Goal: Information Seeking & Learning: Learn about a topic

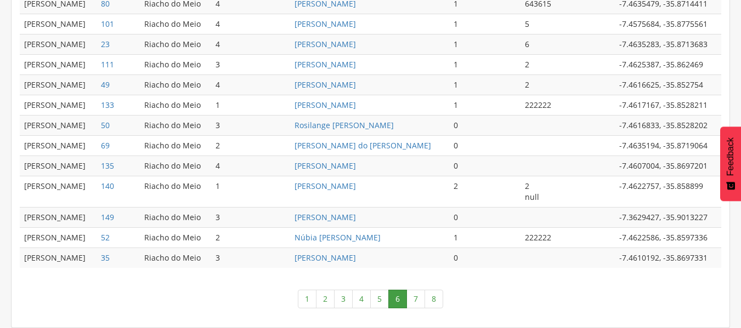
scroll to position [598, 0]
click at [294, 123] on link "Rosilange Flor Bezerra" at bounding box center [343, 125] width 99 height 10
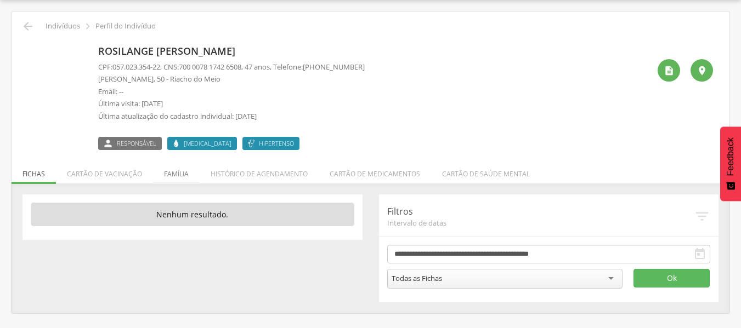
click at [168, 179] on li "Família" at bounding box center [176, 171] width 47 height 26
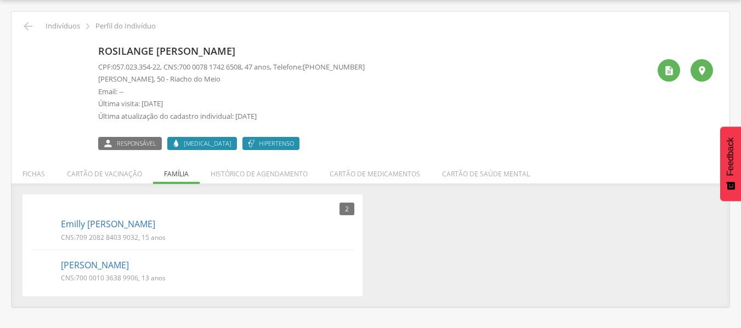
click at [26, 18] on div " Indivíduos  Perfil do Indivíduo Rosilange Flor Bezerra CPF: 057.023.354-22 ,…" at bounding box center [371, 160] width 718 height 296
click at [29, 25] on icon "" at bounding box center [27, 26] width 13 height 13
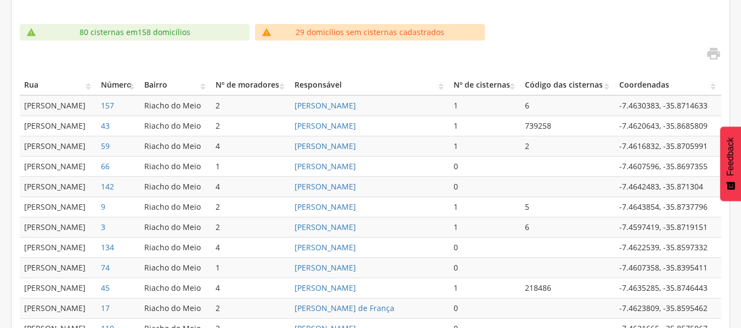
scroll to position [307, 0]
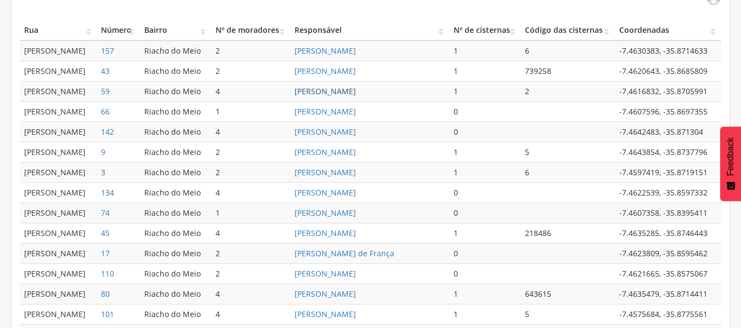
click at [339, 92] on link "Maria Eduarda da Silva Guedes" at bounding box center [324, 91] width 61 height 10
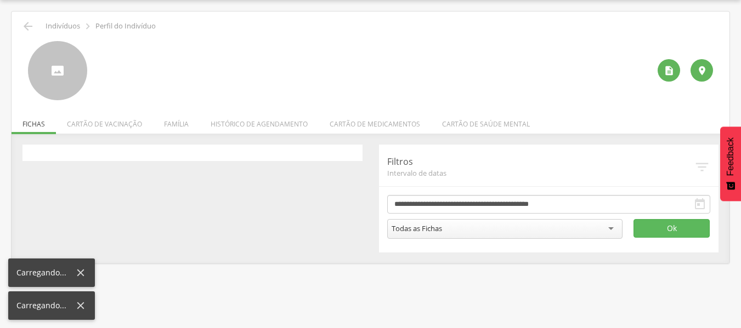
scroll to position [33, 0]
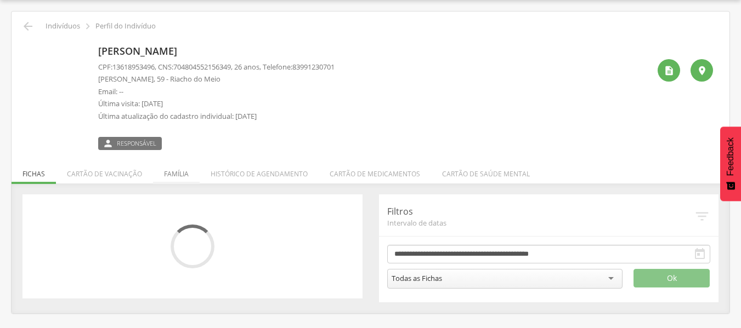
click at [179, 172] on li "Família" at bounding box center [176, 171] width 47 height 26
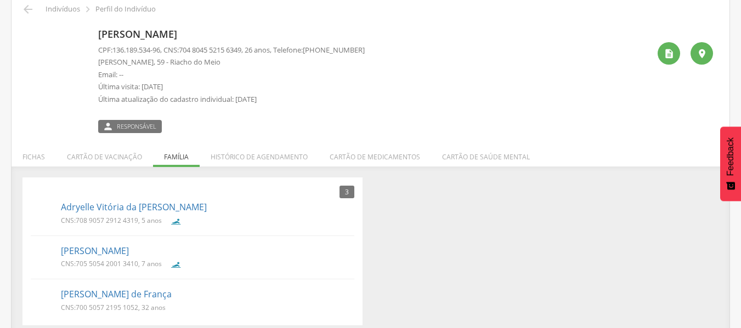
scroll to position [59, 0]
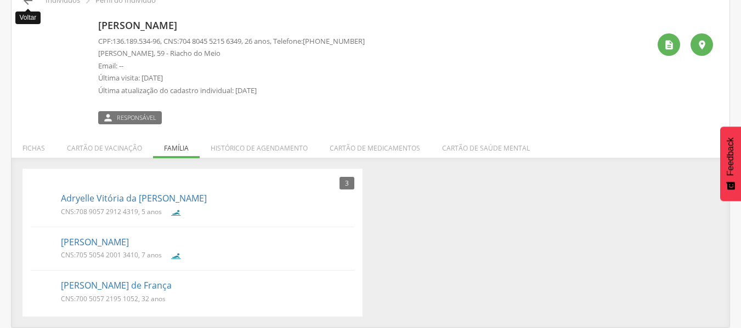
click at [27, 4] on icon "" at bounding box center [27, 0] width 13 height 13
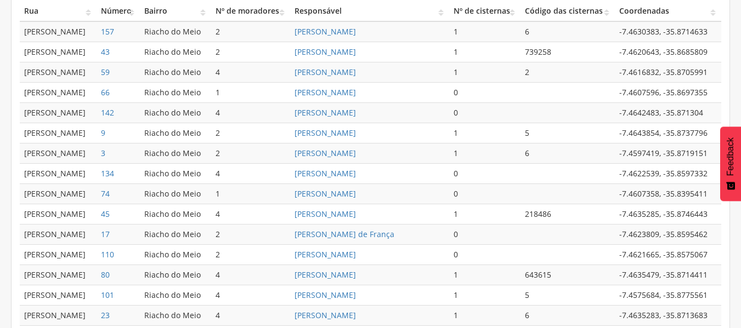
scroll to position [333, 0]
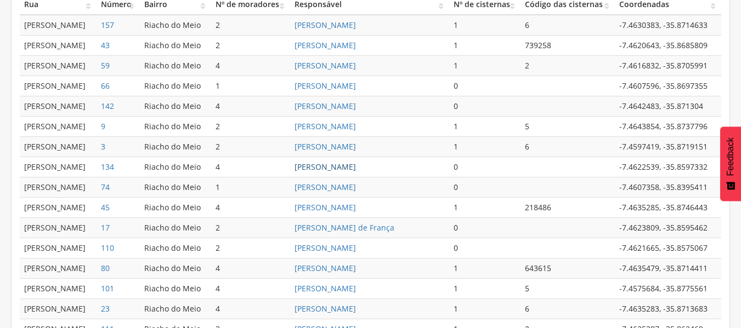
click at [294, 169] on link "Priscila Souza Brum Pereira" at bounding box center [324, 167] width 61 height 10
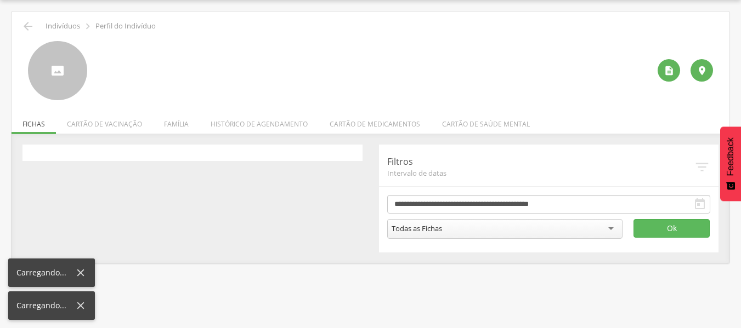
scroll to position [33, 0]
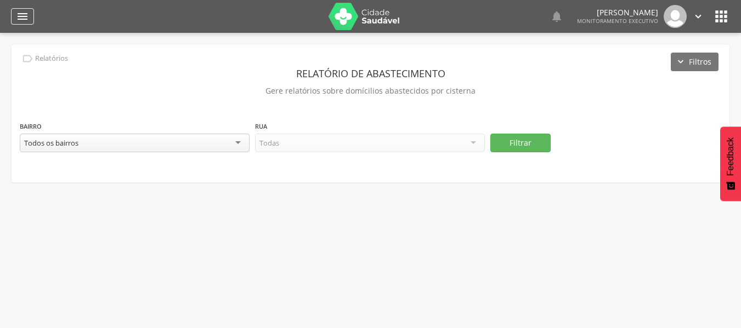
click at [27, 15] on icon "" at bounding box center [22, 16] width 13 height 13
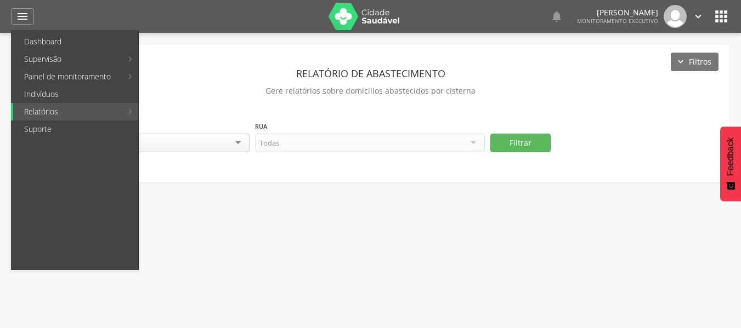
click at [713, 11] on icon "" at bounding box center [721, 17] width 18 height 18
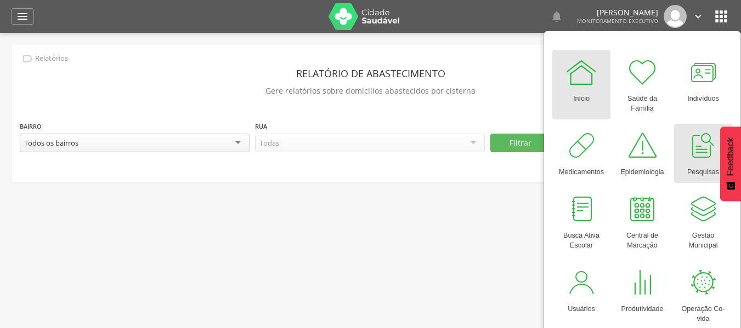
click at [700, 141] on div at bounding box center [703, 145] width 33 height 33
